Goal: Transaction & Acquisition: Purchase product/service

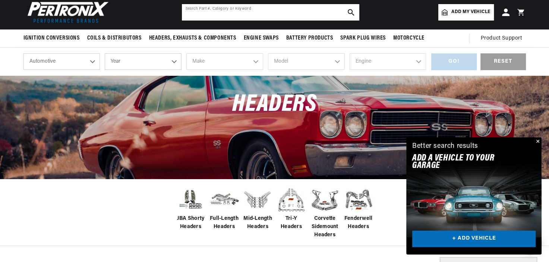
click at [287, 10] on input "text" at bounding box center [270, 12] width 177 height 16
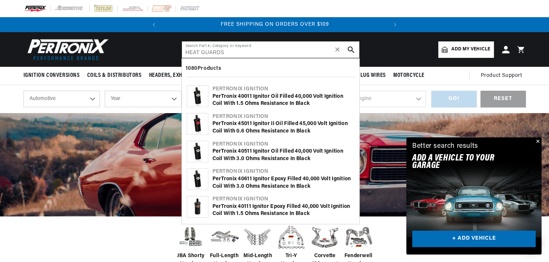
type input "HEAT GUARDS"
click at [349, 50] on use "search button" at bounding box center [351, 49] width 6 height 6
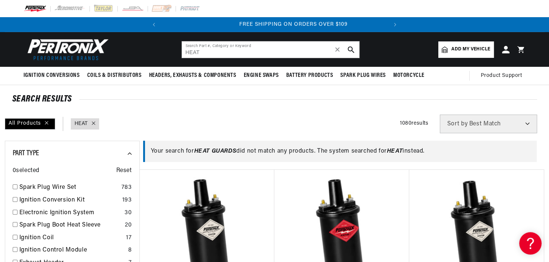
scroll to position [0, 226]
click at [217, 49] on input "HEAT" at bounding box center [270, 49] width 177 height 16
type input "H"
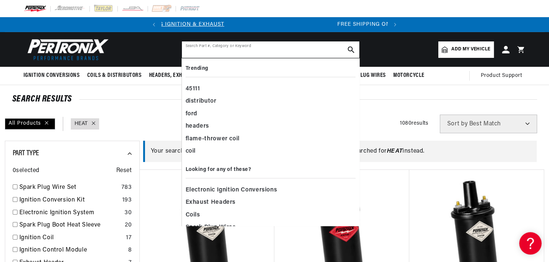
scroll to position [0, 0]
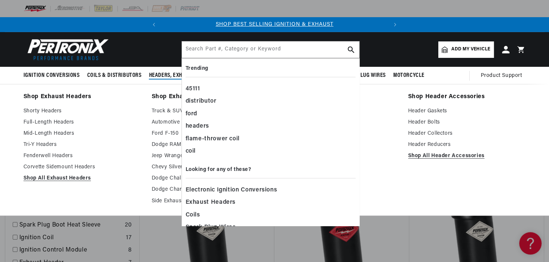
click at [165, 75] on span "Headers, Exhausts & Components" at bounding box center [192, 76] width 87 height 8
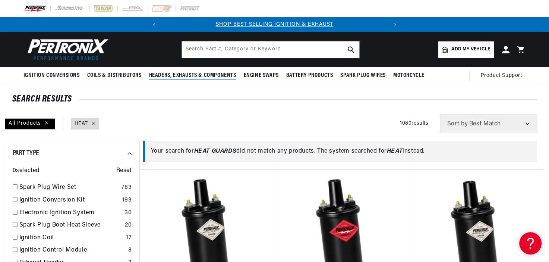
click at [158, 73] on span "Headers, Exhausts & Components" at bounding box center [192, 76] width 87 height 8
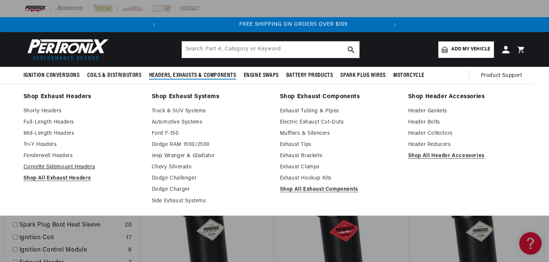
scroll to position [0, 226]
click at [172, 197] on link "Side Exhaust Systems" at bounding box center [211, 200] width 118 height 9
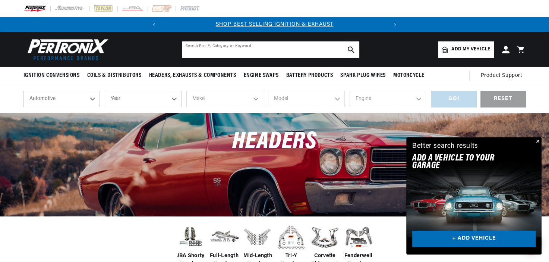
click at [287, 47] on input "text" at bounding box center [270, 49] width 177 height 16
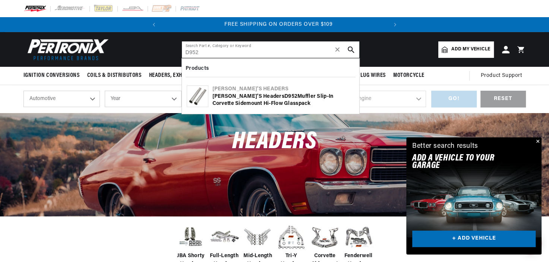
scroll to position [0, 226]
type input "D952"
click at [284, 94] on b "D952" at bounding box center [290, 97] width 13 height 6
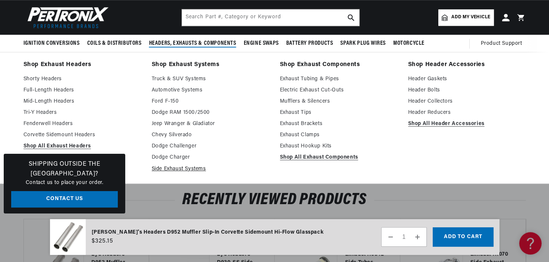
scroll to position [0, 95]
click at [176, 167] on link "Side Exhaust Systems" at bounding box center [211, 168] width 118 height 9
